Goal: Task Accomplishment & Management: Complete application form

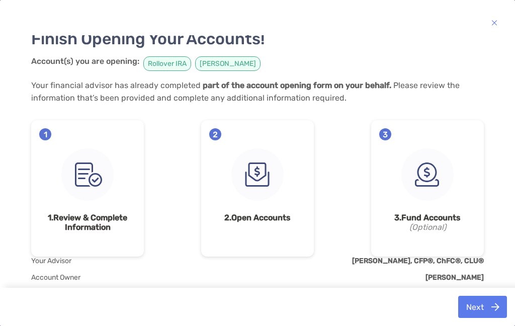
scroll to position [57, 0]
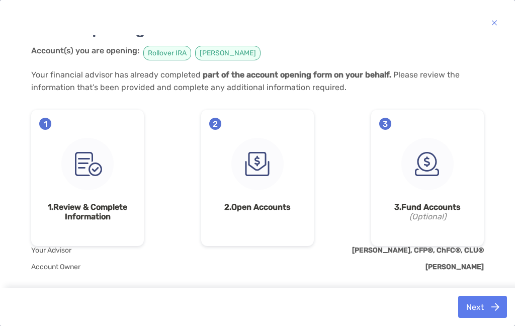
click at [358, 304] on div "Finish Opening Your Accounts! Account(s) you are opening: Rollover [PERSON_NAME…" at bounding box center [257, 163] width 515 height 326
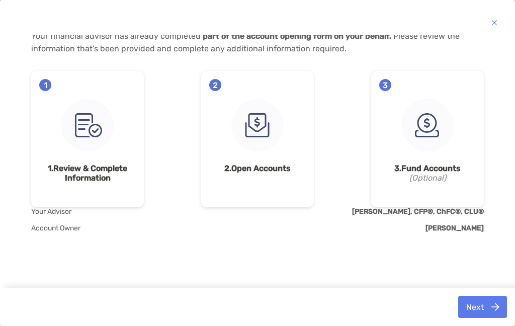
scroll to position [96, 0]
click at [340, 277] on div "Finish Opening Your Accounts! Account(s) you are opening: Rollover [PERSON_NAME…" at bounding box center [257, 110] width 452 height 341
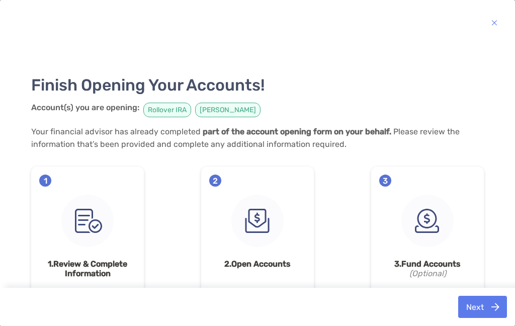
click at [51, 177] on div "1 1. Review & Complete Information" at bounding box center [87, 234] width 113 height 136
click at [50, 177] on div "1 1. Review & Complete Information" at bounding box center [87, 234] width 113 height 136
click at [85, 223] on img at bounding box center [87, 220] width 52 height 52
click at [87, 221] on img at bounding box center [87, 220] width 52 height 52
click at [88, 238] on img at bounding box center [87, 220] width 52 height 52
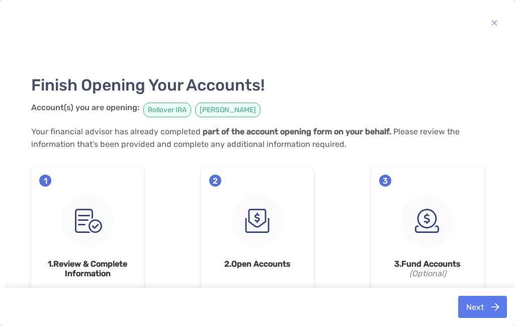
click at [88, 238] on img at bounding box center [87, 220] width 52 height 52
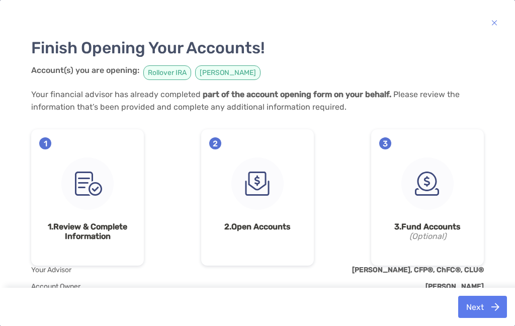
click at [103, 167] on img at bounding box center [87, 183] width 52 height 52
click at [90, 177] on img at bounding box center [87, 183] width 52 height 52
click at [73, 186] on img at bounding box center [87, 183] width 52 height 52
click at [73, 183] on img at bounding box center [87, 183] width 52 height 52
click at [75, 210] on img at bounding box center [87, 183] width 52 height 52
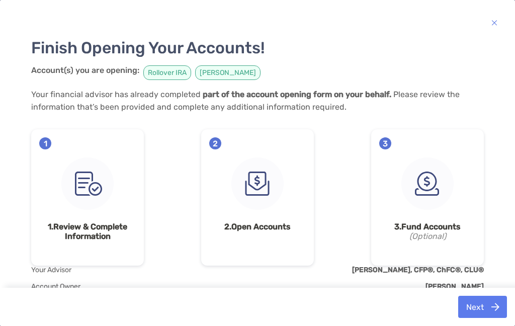
click at [107, 166] on img at bounding box center [87, 183] width 52 height 52
click at [72, 175] on img at bounding box center [87, 183] width 52 height 52
click at [45, 142] on span "1" at bounding box center [45, 143] width 12 height 12
click at [91, 153] on div "1 1. Review & Complete Information" at bounding box center [87, 197] width 113 height 136
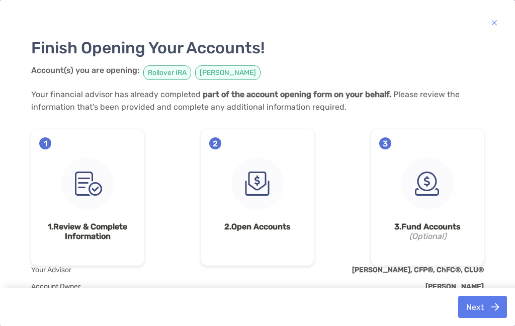
click at [74, 190] on img at bounding box center [87, 183] width 52 height 52
click at [70, 209] on img at bounding box center [87, 183] width 52 height 52
click at [97, 178] on img at bounding box center [87, 183] width 52 height 52
click at [89, 201] on img at bounding box center [87, 183] width 52 height 52
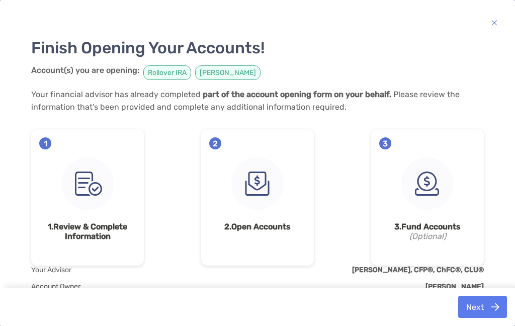
click at [117, 179] on div "1 1. Review & Complete Information" at bounding box center [87, 197] width 113 height 136
click at [48, 188] on div "1 1. Review & Complete Information" at bounding box center [87, 197] width 113 height 136
click at [46, 146] on span "1" at bounding box center [45, 143] width 12 height 12
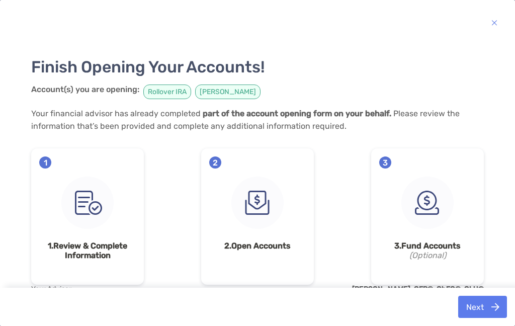
scroll to position [41, 0]
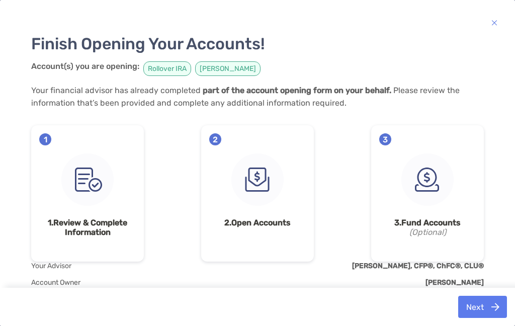
click at [101, 183] on img at bounding box center [87, 179] width 52 height 52
click at [109, 221] on strong "1. Review & Complete Information" at bounding box center [87, 227] width 96 height 19
click at [53, 245] on div "1 1. Review & Complete Information" at bounding box center [87, 193] width 113 height 136
click at [126, 125] on div "Finish Opening Your Accounts! Account(s) you are opening: Rollover [PERSON_NAME…" at bounding box center [257, 147] width 452 height 227
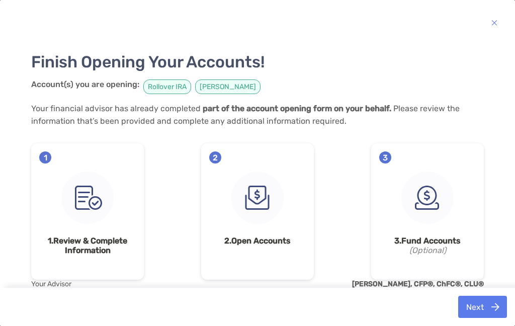
scroll to position [17, 0]
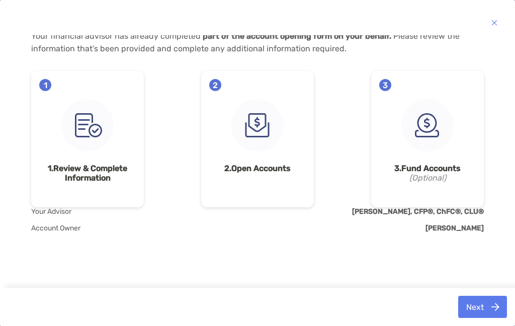
click at [338, 251] on div "Finish Opening Your Accounts! Account(s) you are opening: Rollover [PERSON_NAME…" at bounding box center [257, 110] width 452 height 341
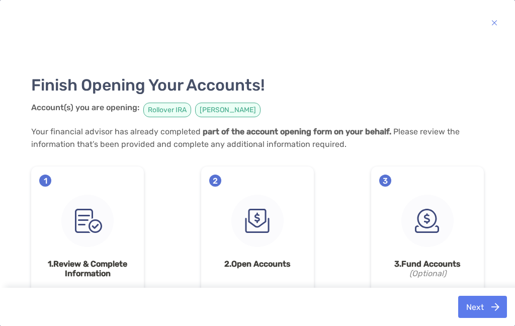
scroll to position [0, 0]
click at [218, 182] on span "2" at bounding box center [215, 180] width 12 height 12
click at [254, 184] on div "2 2. Open Accounts" at bounding box center [257, 234] width 113 height 136
click at [221, 232] on div "2 2. Open Accounts" at bounding box center [257, 234] width 113 height 136
click at [274, 185] on div "2 2. Open Accounts" at bounding box center [257, 234] width 113 height 136
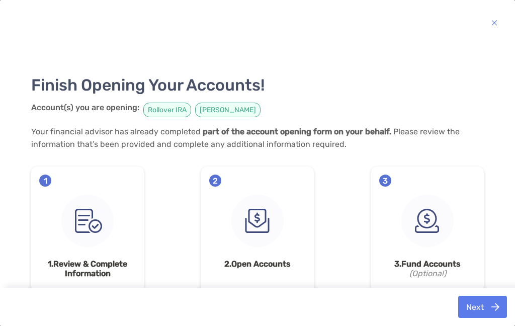
scroll to position [28, 0]
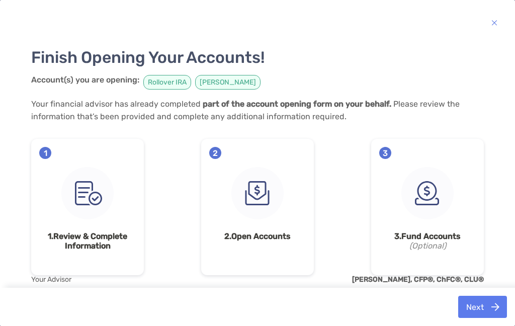
click at [390, 152] on span "3" at bounding box center [385, 153] width 12 height 12
click at [383, 196] on div "3 3. Fund Accounts (Optional)" at bounding box center [427, 207] width 113 height 136
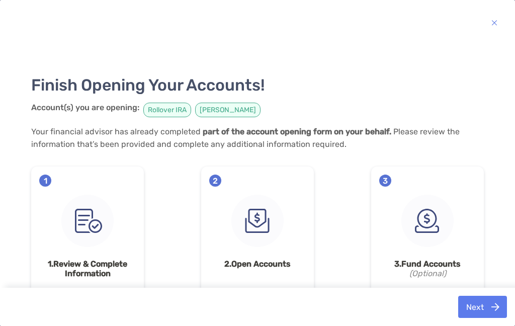
scroll to position [0, 0]
click at [495, 17] on img "button" at bounding box center [494, 23] width 6 height 12
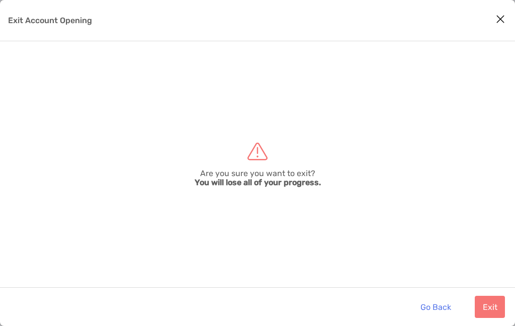
click at [492, 302] on button "Exit" at bounding box center [489, 306] width 30 height 22
